Goal: Navigation & Orientation: Find specific page/section

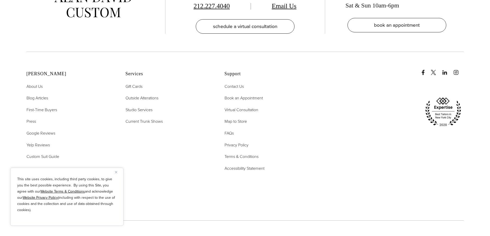
scroll to position [2396, 0]
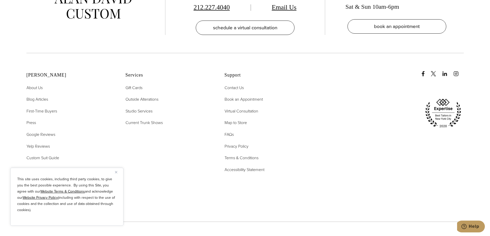
click at [117, 171] on img "Close" at bounding box center [116, 172] width 2 height 2
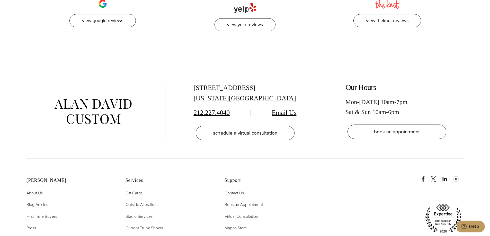
scroll to position [2268, 0]
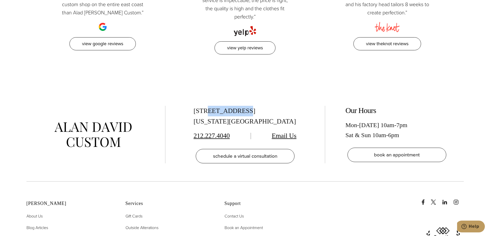
drag, startPoint x: 237, startPoint y: 87, endPoint x: 207, endPoint y: 87, distance: 29.3
click at [207, 106] on div "[STREET_ADDRESS][US_STATE]" at bounding box center [245, 116] width 103 height 21
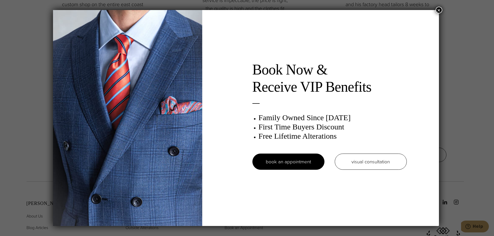
click at [440, 9] on button "×" at bounding box center [439, 10] width 7 height 7
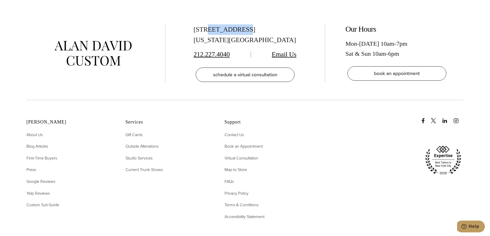
scroll to position [2294, 0]
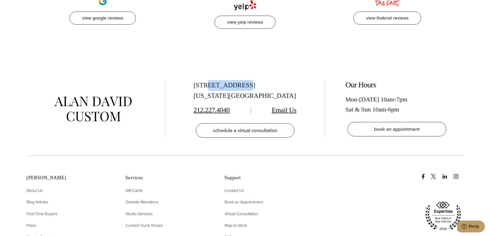
click at [216, 107] on link "212.227.4040" at bounding box center [212, 110] width 36 height 7
click at [305, 64] on div "[STREET_ADDRESS][US_STATE] 212.227.4040 Email Us schedule a virtual consultatio…" at bounding box center [245, 110] width 437 height 92
click at [437, 80] on div "Our Hours Mon-[DATE] 10am-7pm Sat & Sun 10am-6pm book an appointment" at bounding box center [397, 108] width 103 height 56
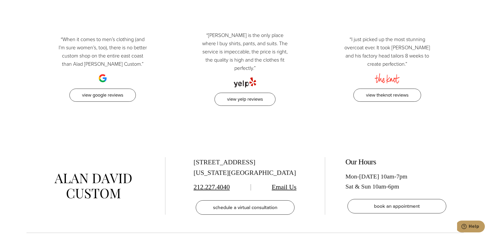
click at [236, 157] on div "[STREET_ADDRESS][US_STATE]" at bounding box center [245, 167] width 103 height 21
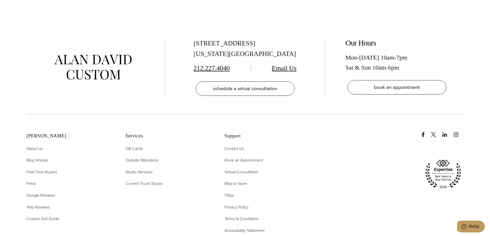
scroll to position [2314, 0]
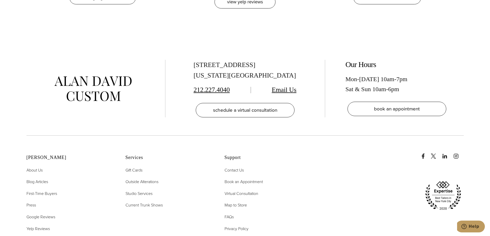
click at [217, 86] on link "212.227.4040" at bounding box center [212, 89] width 36 height 7
click at [299, 174] on ul "Contact Us Book an Appointment Virtual Consultation Map to Store FAQs Privacy P…" at bounding box center [268, 211] width 86 height 89
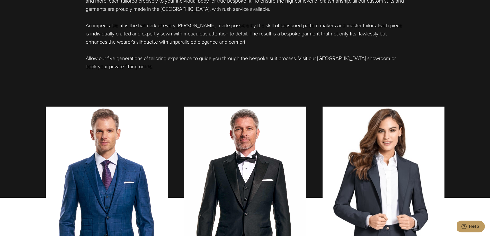
scroll to position [0, 0]
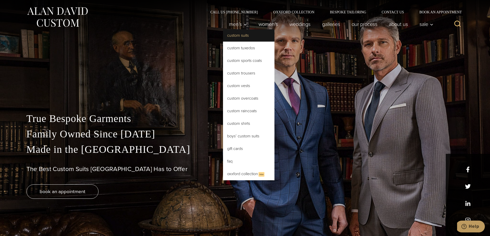
click at [234, 35] on link "Custom Suits" at bounding box center [248, 35] width 51 height 12
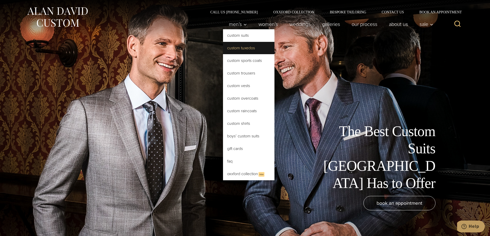
click at [233, 48] on link "Custom Tuxedos" at bounding box center [248, 48] width 51 height 12
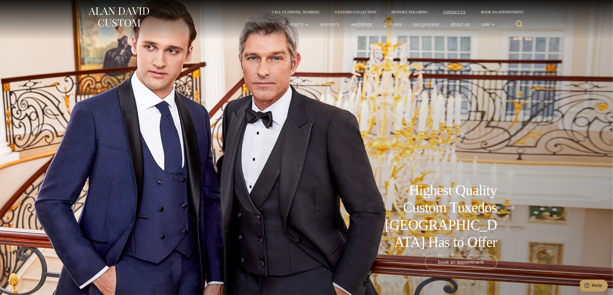
click at [452, 12] on link "Contact Us" at bounding box center [454, 12] width 38 height 4
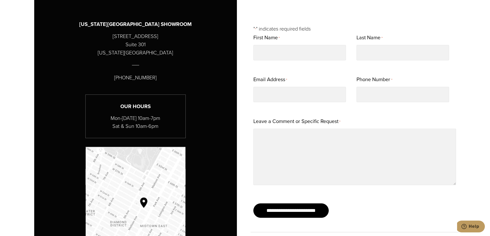
scroll to position [384, 0]
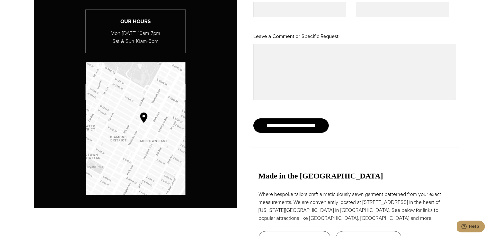
click at [144, 119] on img "Map to Alan David Custom" at bounding box center [136, 128] width 100 height 133
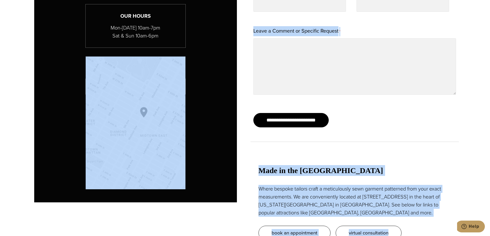
drag, startPoint x: 333, startPoint y: 187, endPoint x: 392, endPoint y: 222, distance: 68.1
click at [392, 222] on div "**********" at bounding box center [245, 90] width 422 height 378
click at [442, 155] on div "Made in the USA Where bespoke tailors craft a meticulously sewn garment pattern…" at bounding box center [354, 191] width 203 height 99
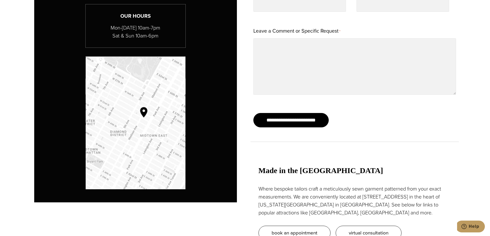
click at [287, 132] on div "**********" at bounding box center [245, 90] width 422 height 378
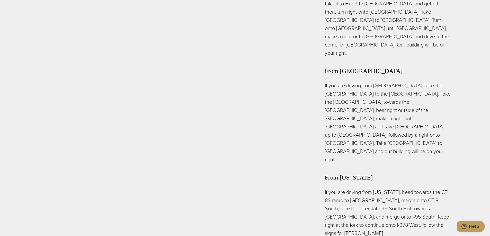
scroll to position [1701, 0]
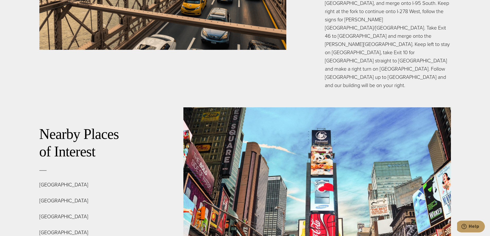
click at [67, 181] on p "Rockefeller Center Grand Central Terminal Times Square Central Park The Museum …" at bounding box center [92, 217] width 106 height 72
click at [68, 181] on p "Rockefeller Center Grand Central Terminal Times Square Central Park The Museum …" at bounding box center [92, 217] width 106 height 72
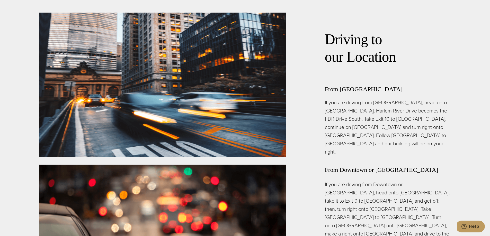
click at [388, 164] on h3 "From Downtown or [GEOGRAPHIC_DATA]" at bounding box center [388, 169] width 126 height 11
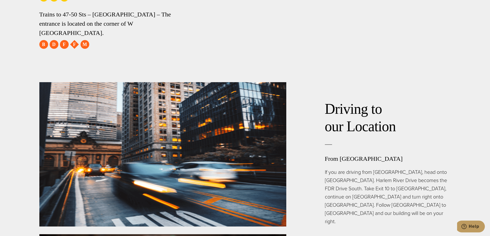
scroll to position [1289, 0]
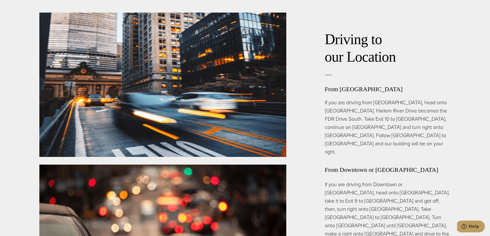
click at [393, 164] on h3 "From Downtown or [GEOGRAPHIC_DATA]" at bounding box center [388, 169] width 126 height 11
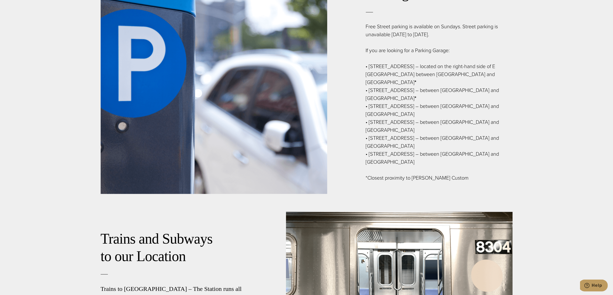
scroll to position [801, 0]
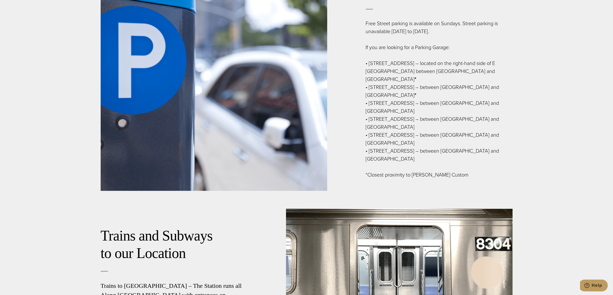
click at [29, 66] on section "Parking Free Street parking is available on Sundays. Street parking is unavaila…" at bounding box center [306, 81] width 613 height 222
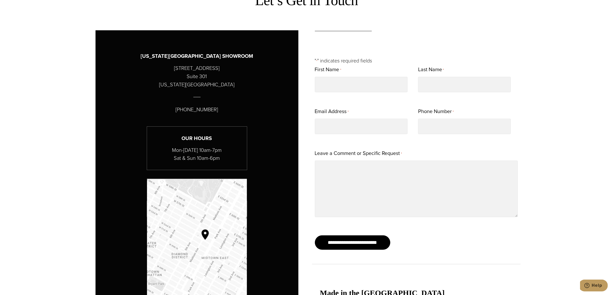
click at [201, 242] on img "Map to Alan David Custom" at bounding box center [197, 245] width 100 height 133
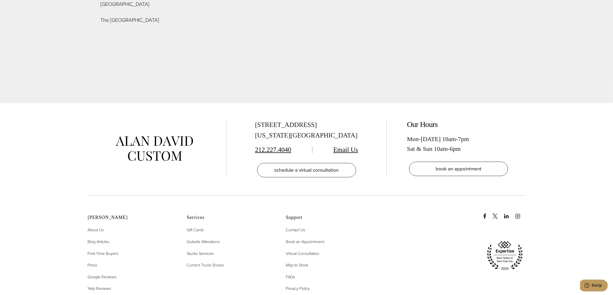
scroll to position [2064, 0]
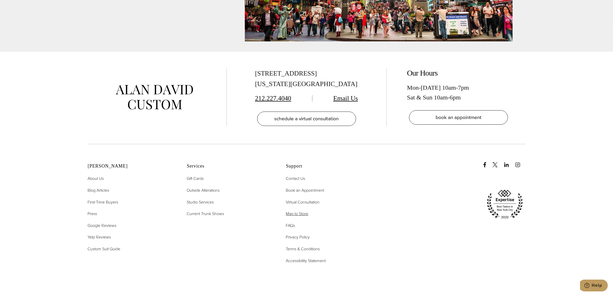
click at [300, 211] on span "Map to Store" at bounding box center [297, 214] width 22 height 6
